Goal: Navigation & Orientation: Understand site structure

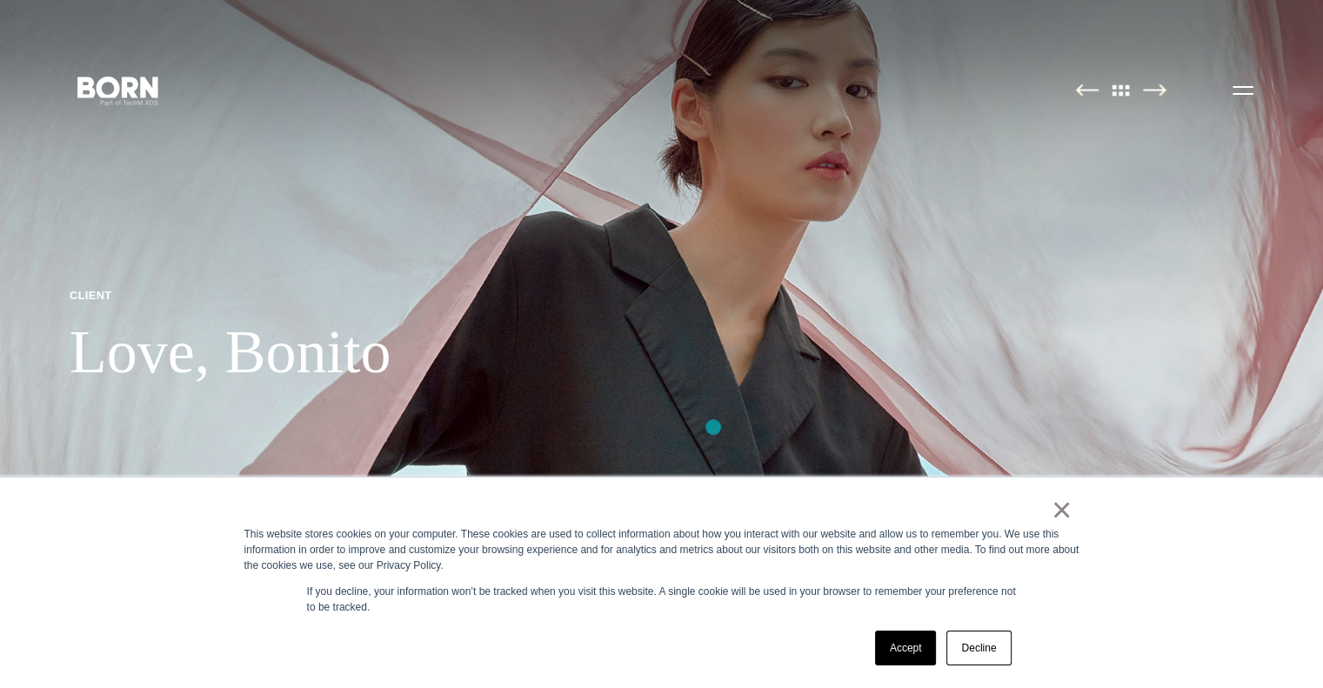
scroll to position [261, 0]
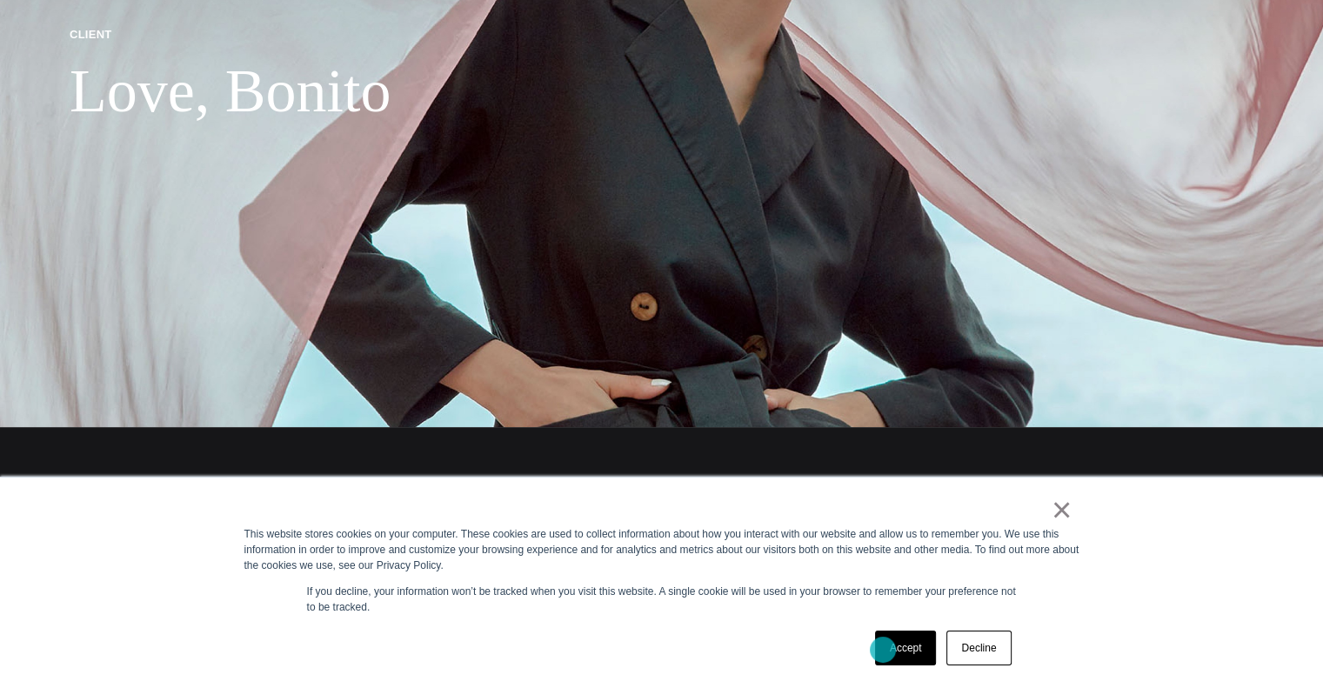
click at [883, 650] on link "Accept" at bounding box center [906, 648] width 62 height 35
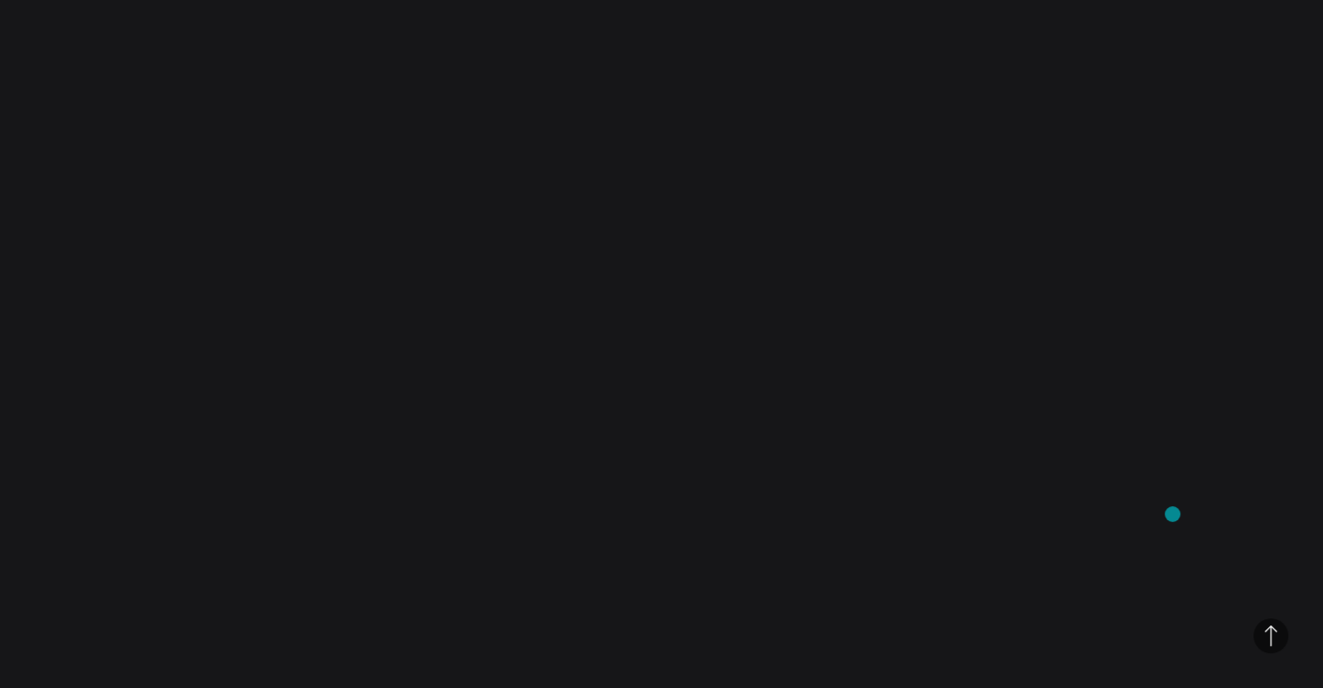
scroll to position [7308, 0]
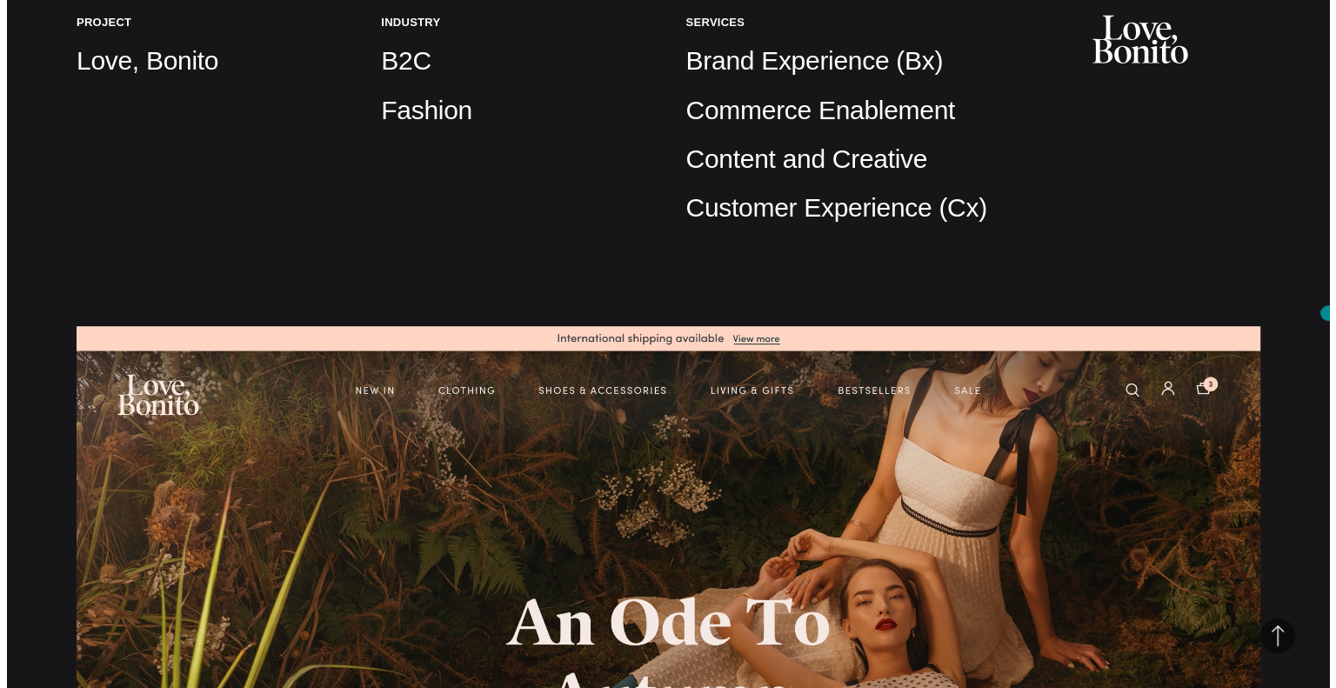
scroll to position [0, 0]
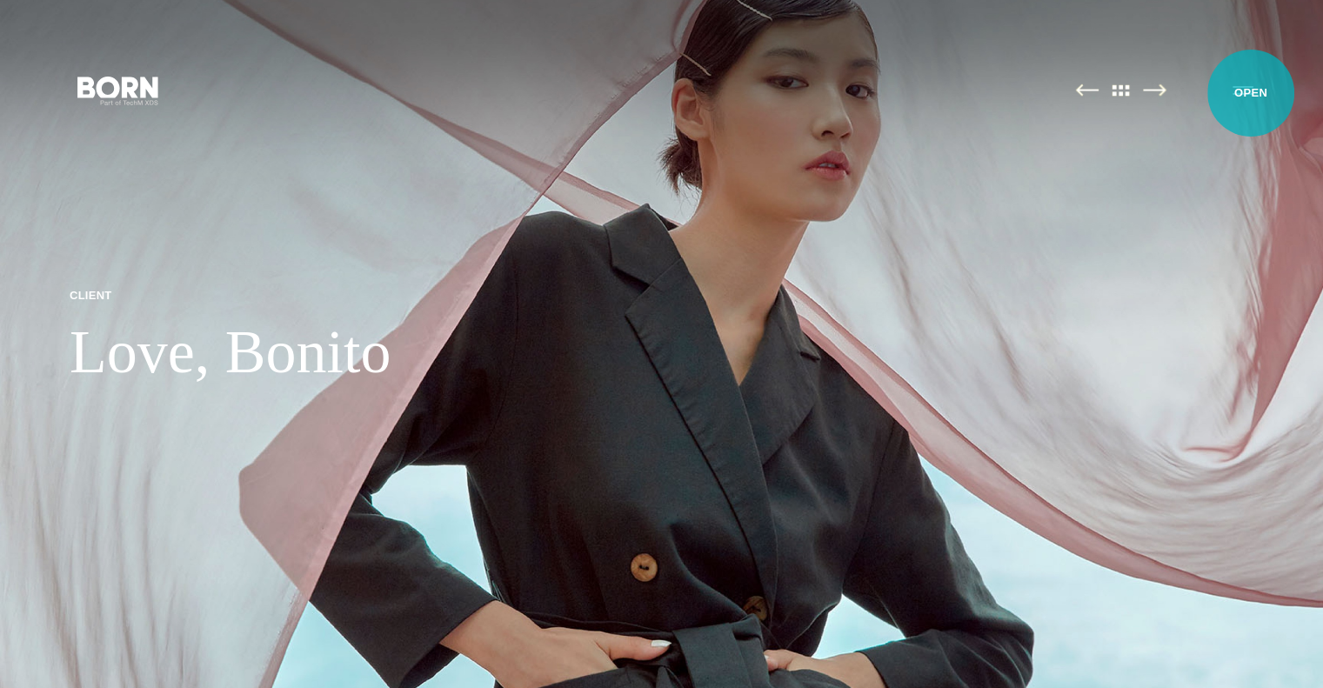
click at [1251, 93] on button "Primary Menu" at bounding box center [1243, 89] width 42 height 37
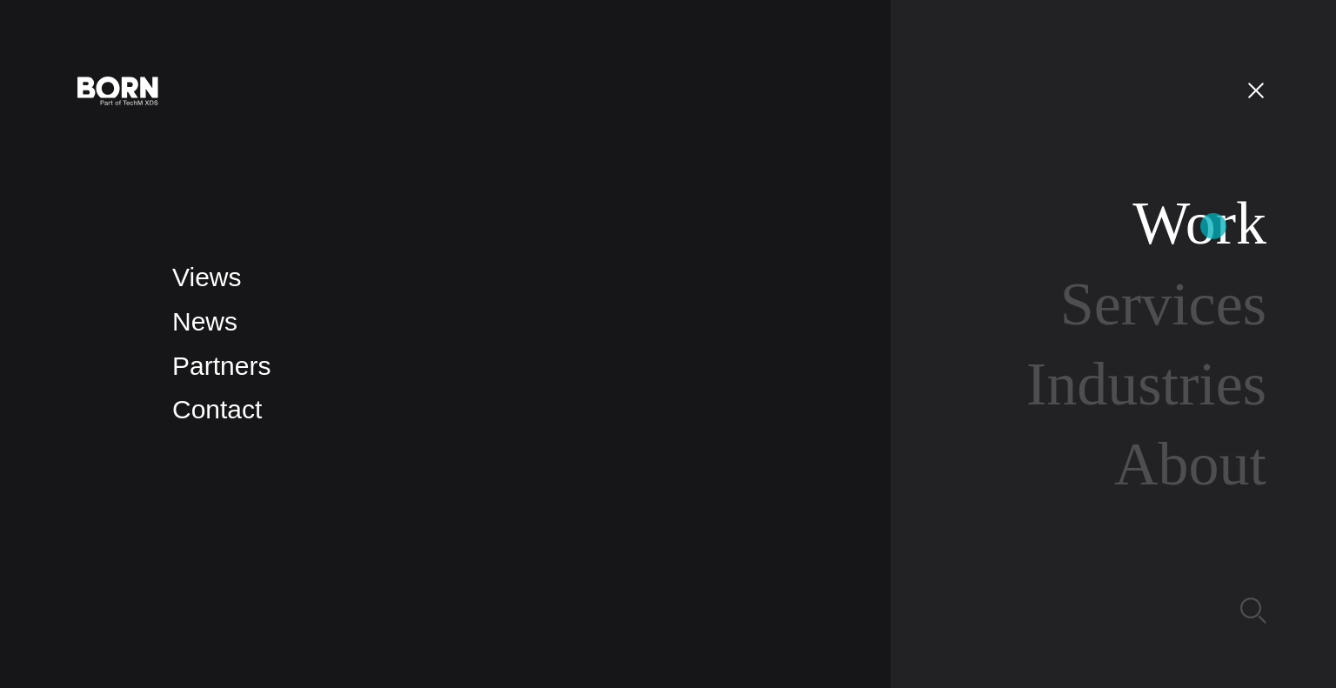
click at [1214, 226] on link "Work" at bounding box center [1200, 223] width 134 height 67
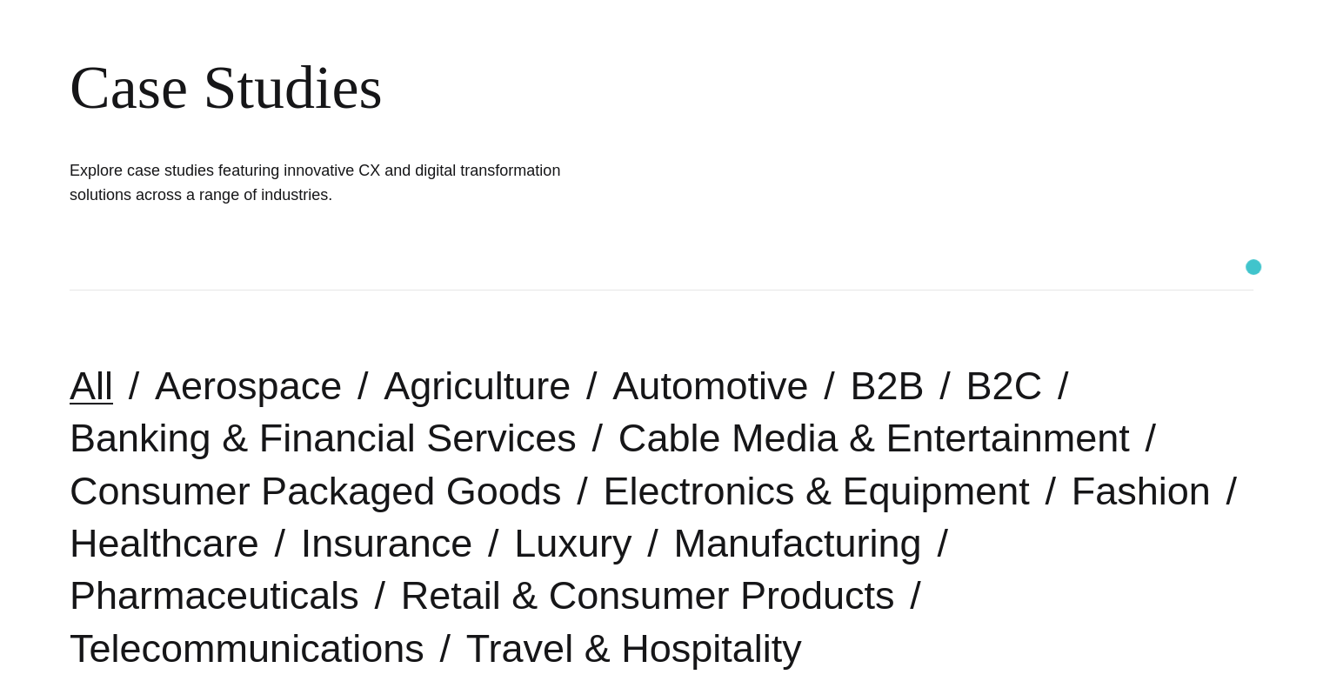
scroll to position [261, 0]
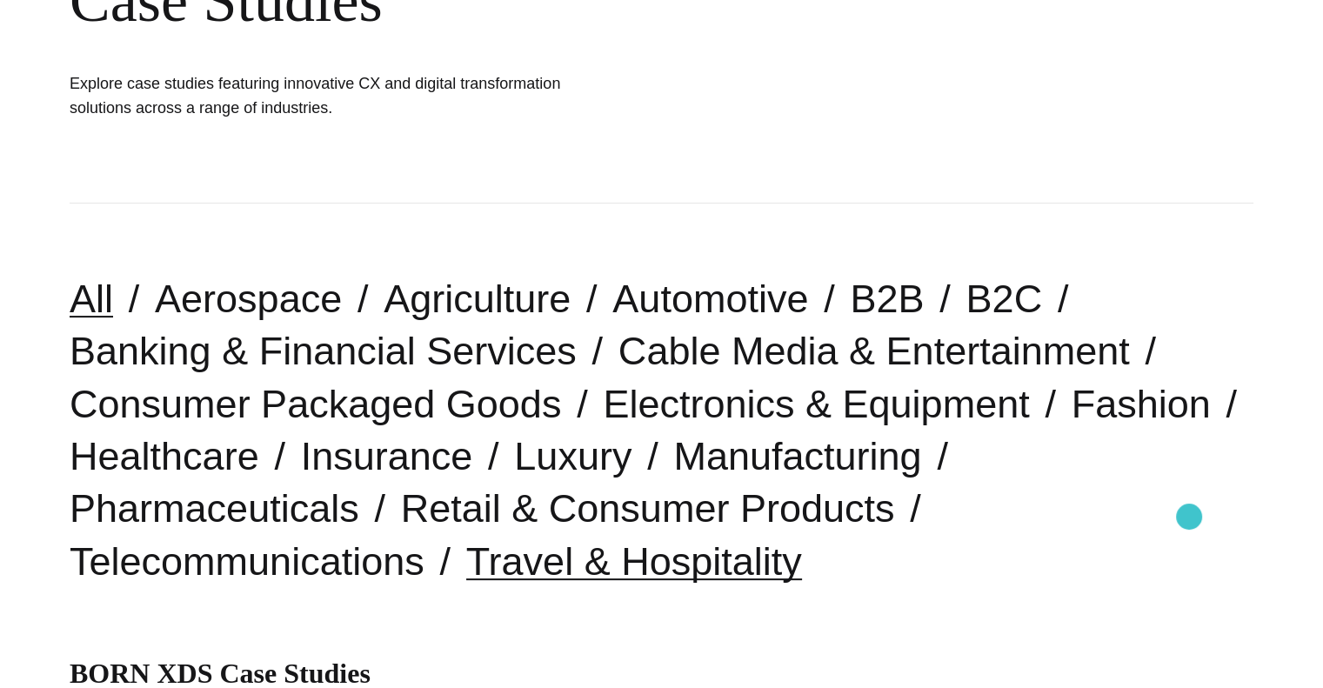
click at [802, 539] on link "Travel & Hospitality" at bounding box center [634, 561] width 336 height 44
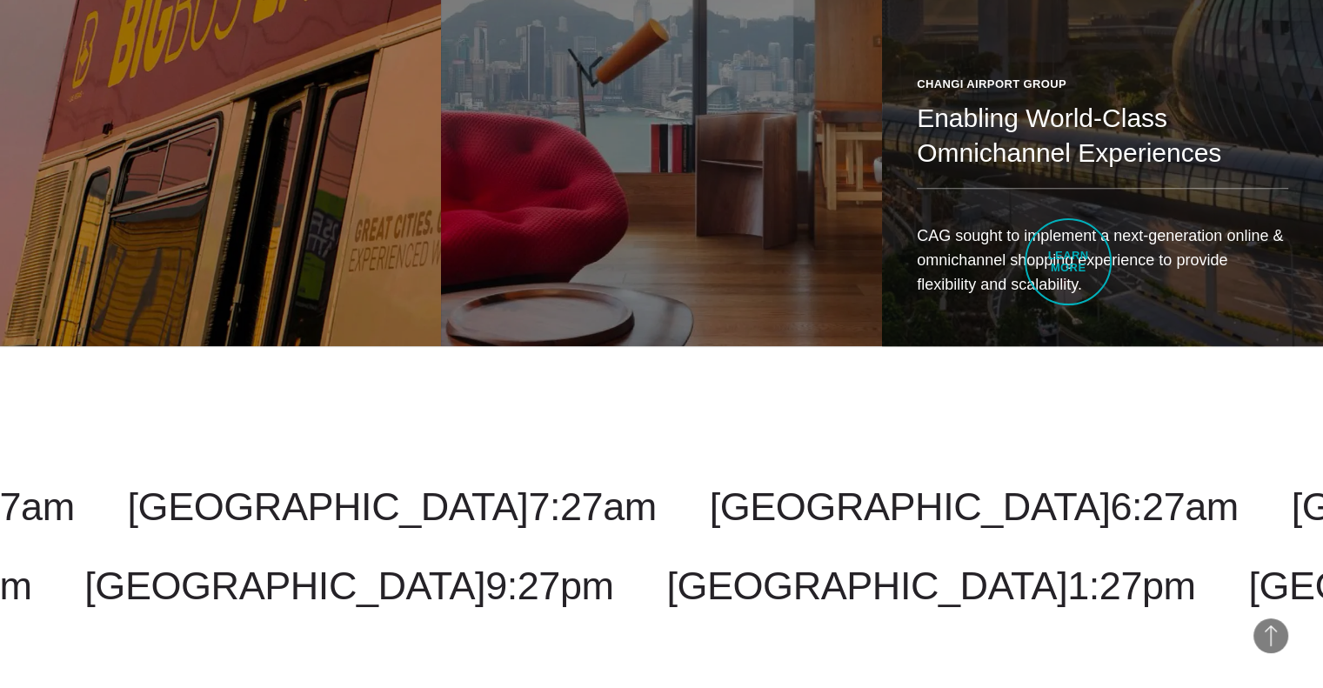
scroll to position [1914, 0]
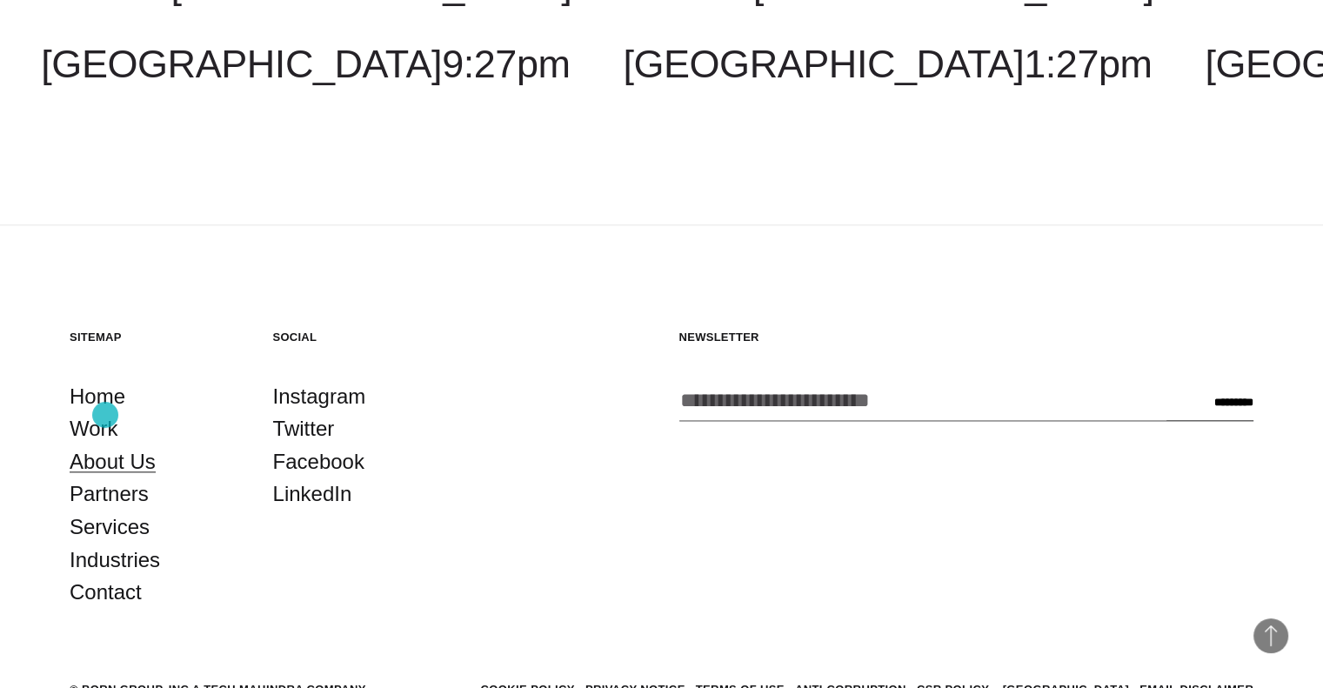
click at [106, 445] on link "About Us" at bounding box center [113, 461] width 86 height 33
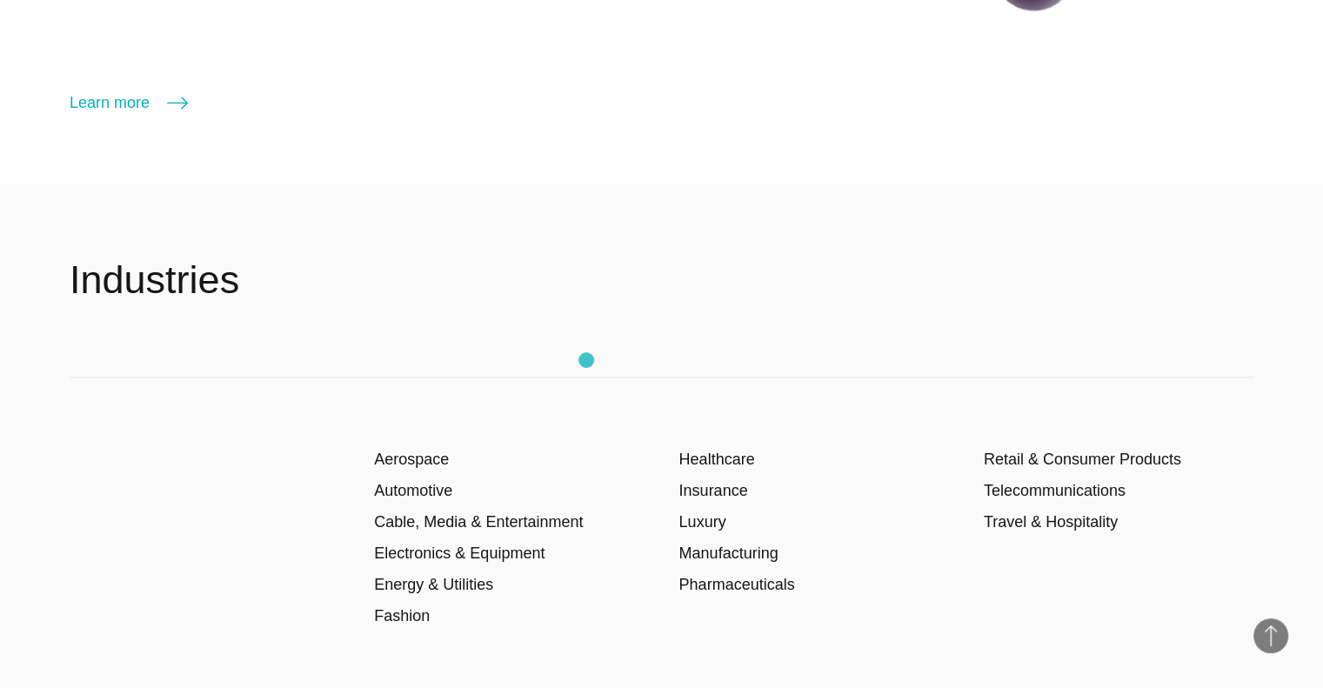
scroll to position [2175, 0]
